Goal: Information Seeking & Learning: Understand process/instructions

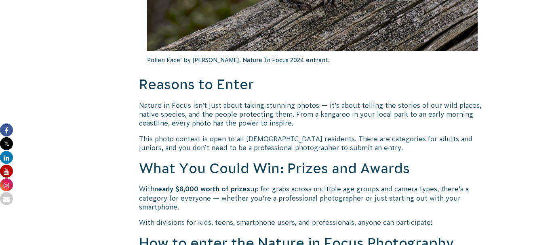
scroll to position [558, 0]
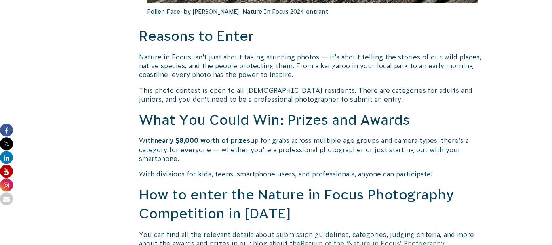
click at [203, 88] on p "This photo contest is open to all [DEMOGRAPHIC_DATA] residents. There are categ…" at bounding box center [312, 95] width 347 height 18
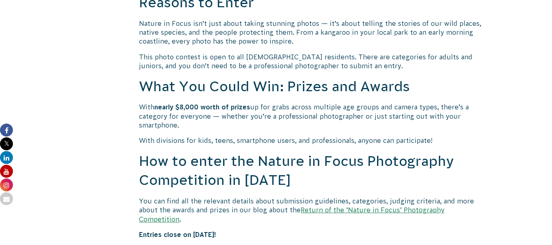
scroll to position [592, 0]
click at [203, 88] on h2 "What You Could Win: Prizes and Awards" at bounding box center [312, 86] width 347 height 19
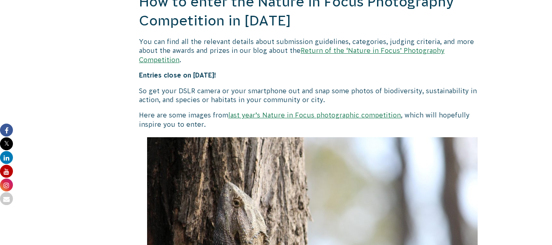
click at [202, 111] on p "Here are some images from last year’s Nature in Focus photographic competition …" at bounding box center [312, 120] width 347 height 18
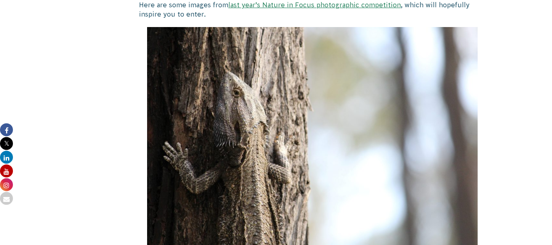
scroll to position [818, 0]
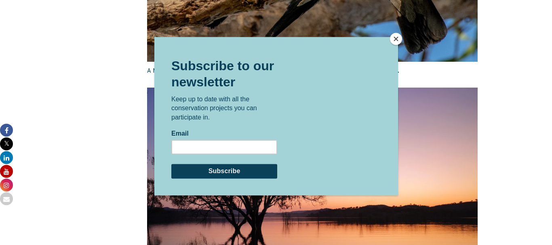
scroll to position [0, 0]
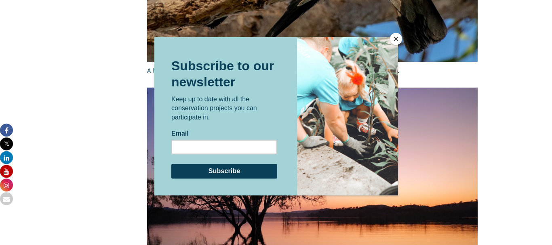
click at [395, 39] on button "Close" at bounding box center [396, 39] width 12 height 12
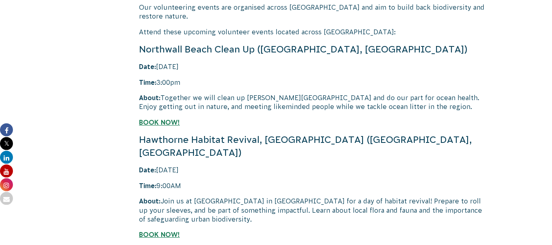
scroll to position [1700, 0]
click at [247, 94] on p "About: Together we will clean up [PERSON_NAME] Beach and do our part for ocean …" at bounding box center [312, 103] width 347 height 18
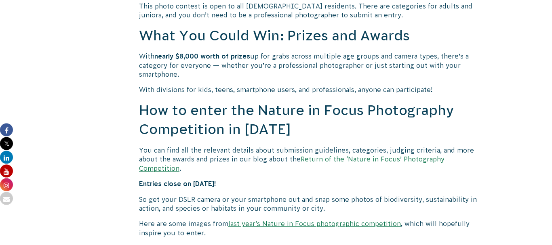
scroll to position [621, 0]
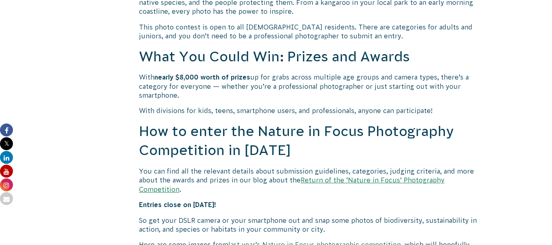
click at [277, 153] on h2 "How to enter the Nature in Focus Photography Competition in [DATE]" at bounding box center [312, 141] width 347 height 38
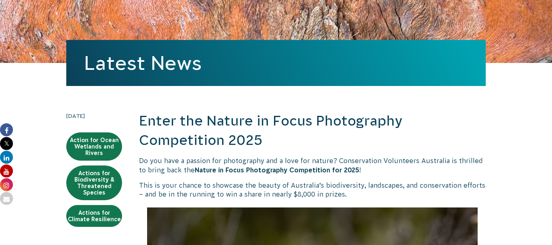
scroll to position [0, 0]
